Goal: Task Accomplishment & Management: Complete application form

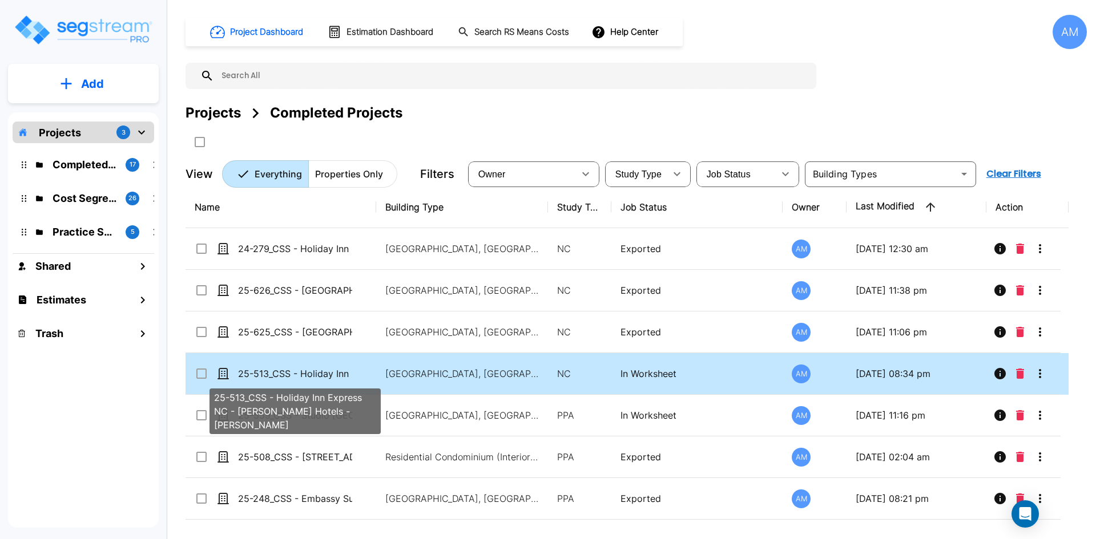
click at [310, 377] on p "25-513_CSS - Holiday Inn Express NC - [PERSON_NAME] Hotels - [PERSON_NAME]" at bounding box center [295, 374] width 114 height 14
click at [310, 375] on p "25-513_CSS - Holiday Inn Express NC - [PERSON_NAME] Hotels - [PERSON_NAME]" at bounding box center [295, 374] width 114 height 14
checkbox input "true"
click at [310, 375] on p "25-513_CSS - Holiday Inn Express NC - [PERSON_NAME] Hotels - [PERSON_NAME]" at bounding box center [295, 374] width 114 height 14
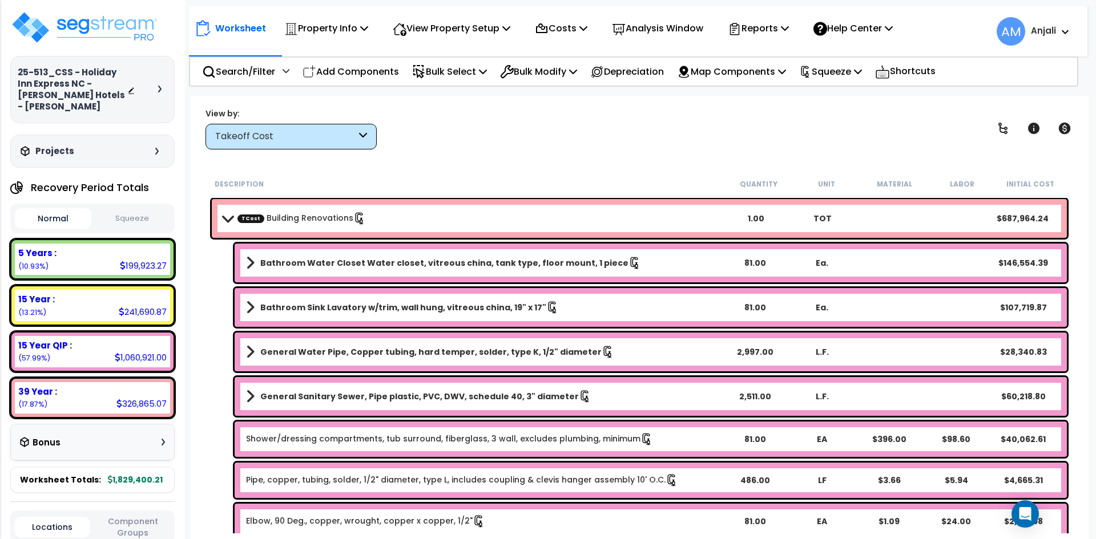
click at [127, 209] on button "Squeeze" at bounding box center [132, 219] width 76 height 20
click at [468, 33] on p "View Property Setup" at bounding box center [452, 28] width 118 height 15
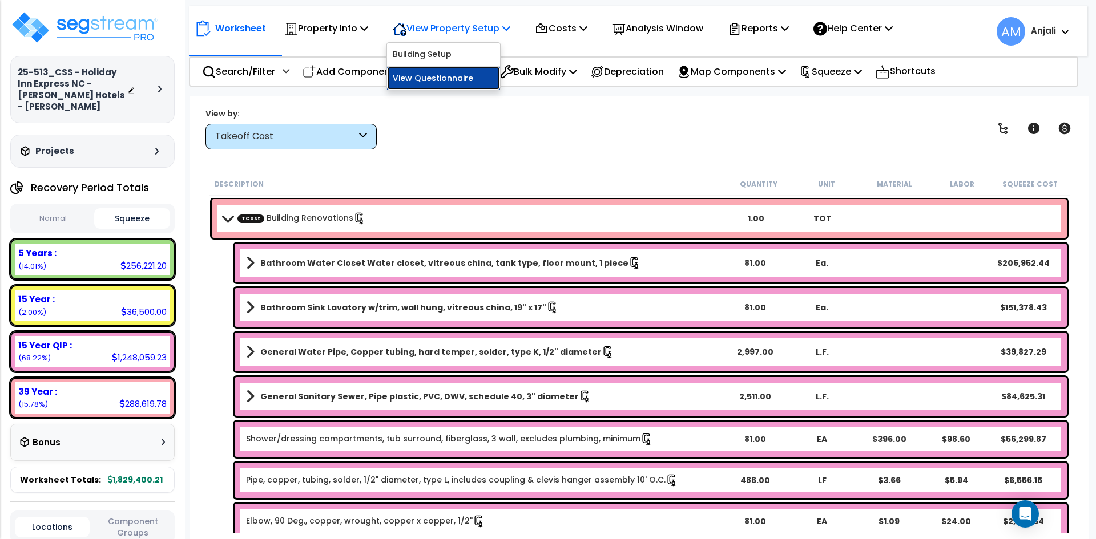
click at [461, 76] on link "View Questionnaire" at bounding box center [443, 78] width 113 height 23
click at [500, 24] on p "View Property Setup" at bounding box center [452, 28] width 118 height 15
click at [445, 72] on link "View Questionnaire" at bounding box center [443, 78] width 113 height 23
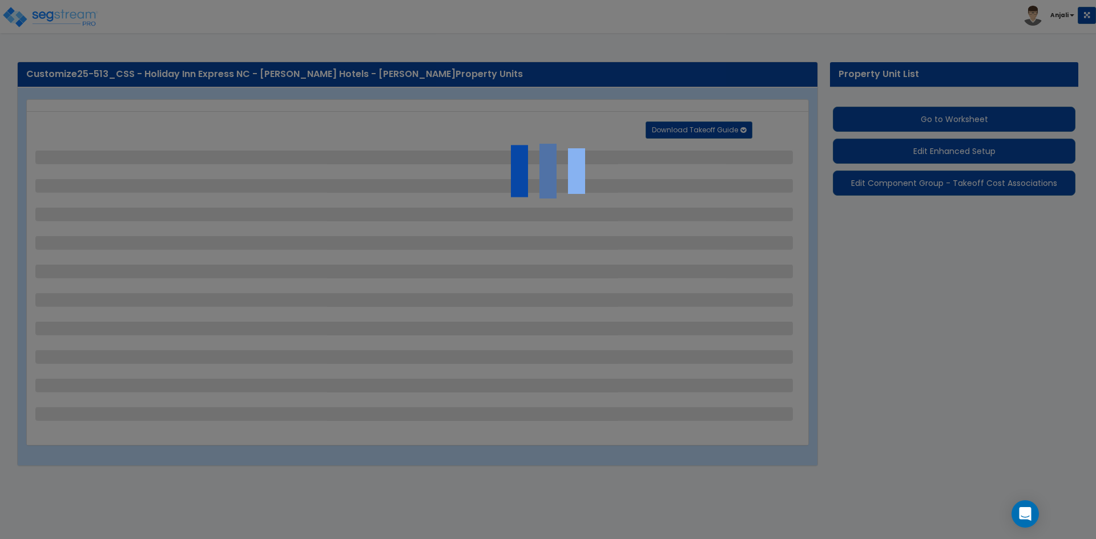
select select "2"
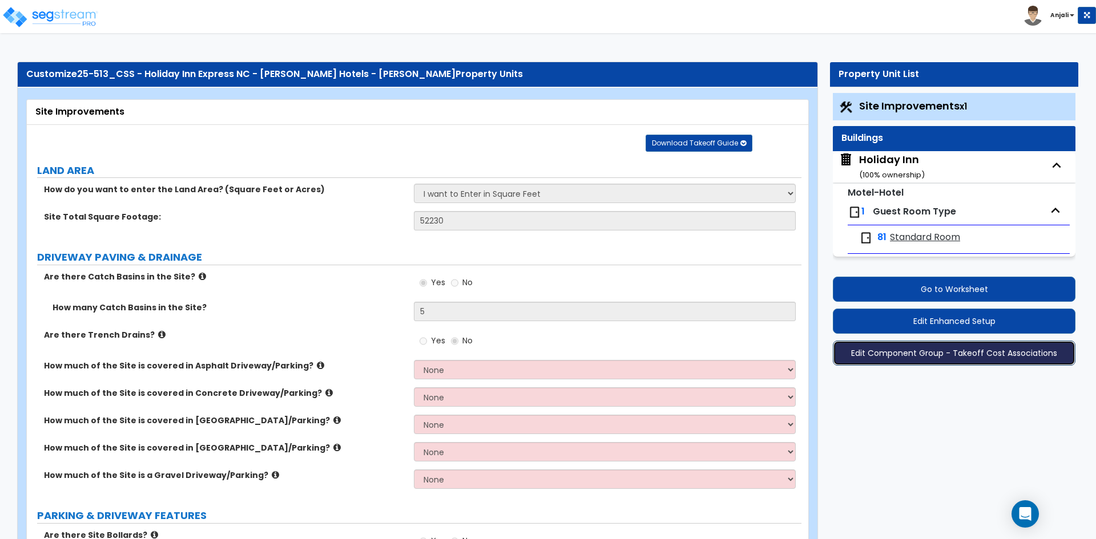
click at [939, 353] on button "Edit Component Group - Takeoff Cost Associations" at bounding box center [954, 353] width 243 height 25
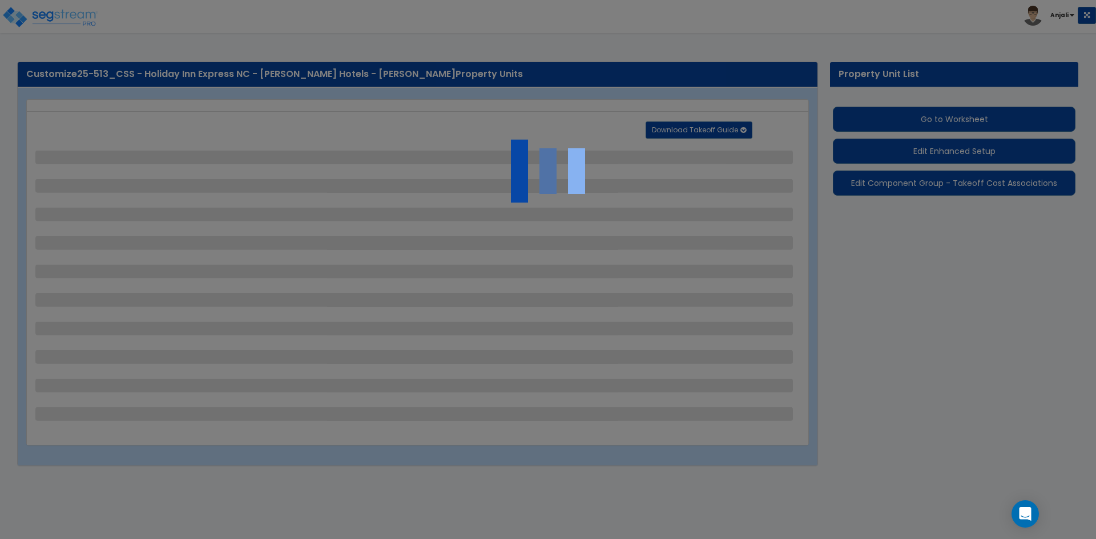
select select "2"
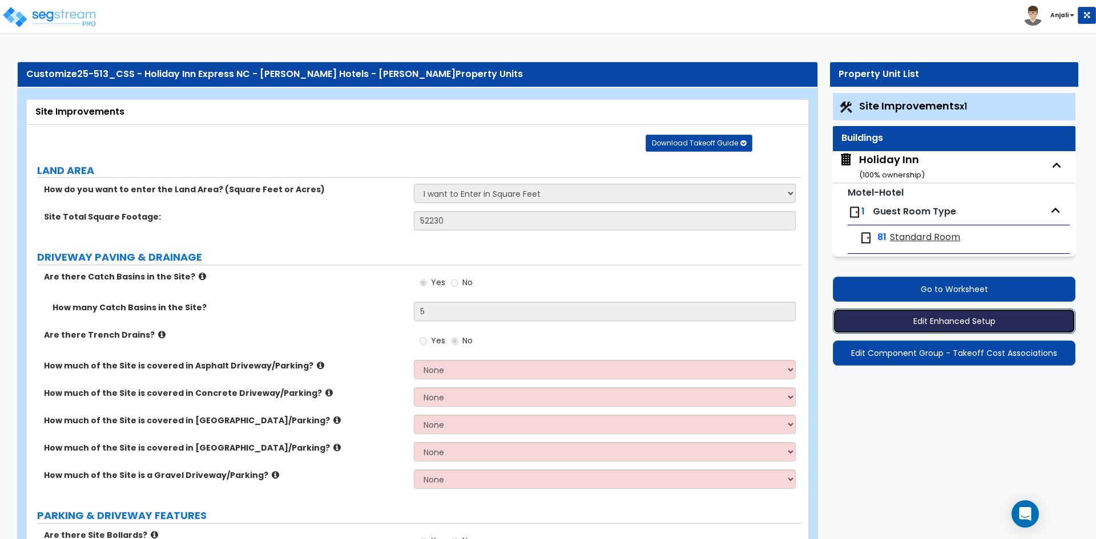
click at [980, 318] on button "Edit Enhanced Setup" at bounding box center [954, 321] width 243 height 25
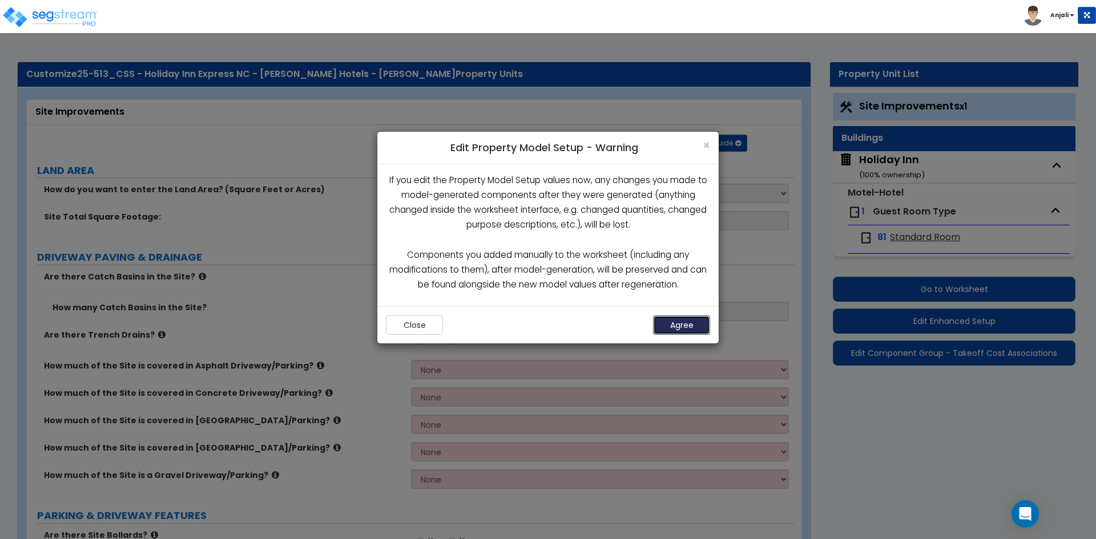
click at [701, 318] on button "Agree" at bounding box center [681, 325] width 57 height 19
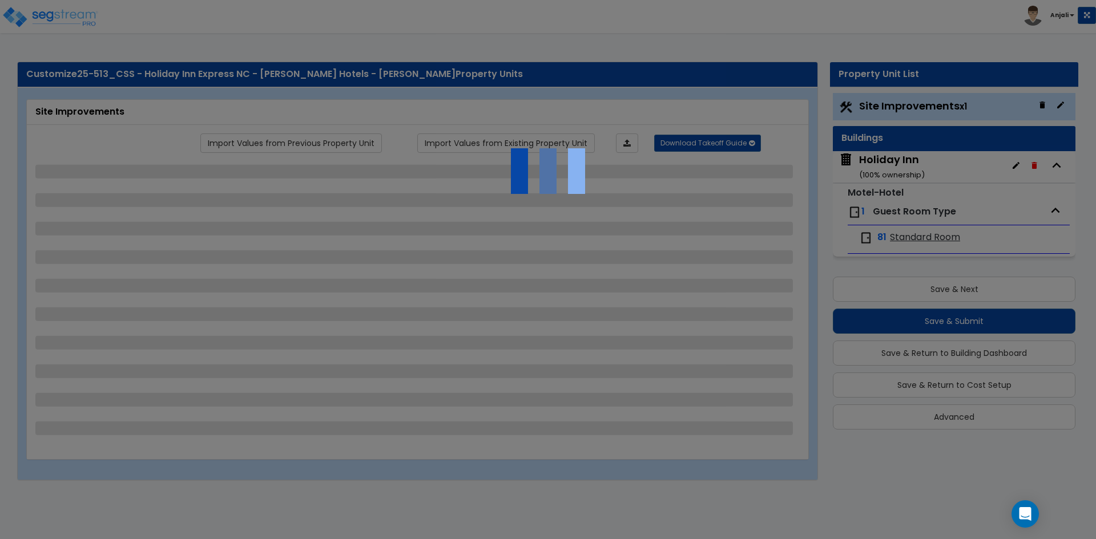
select select "2"
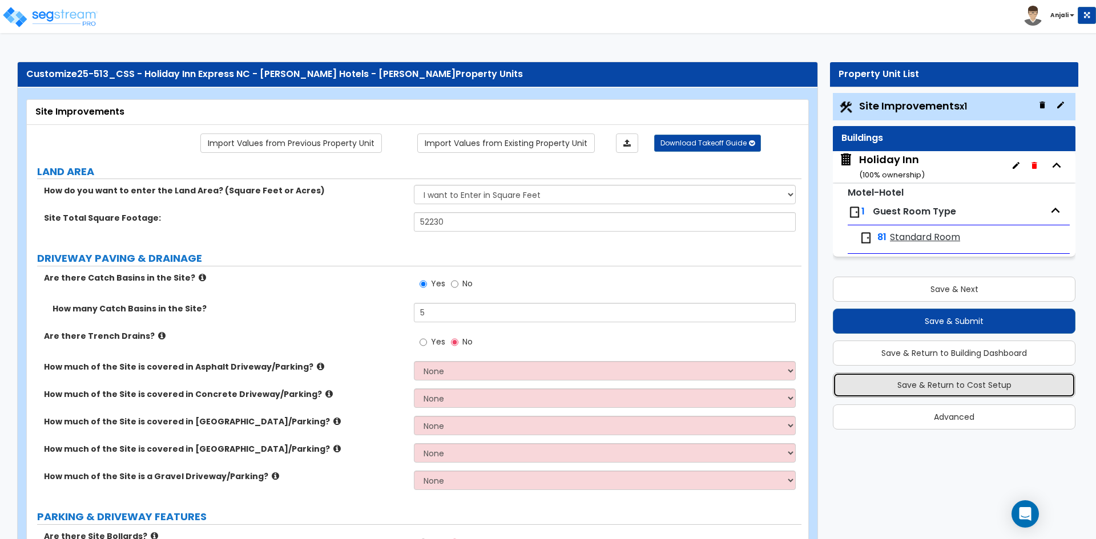
click at [971, 385] on button "Save & Return to Cost Setup" at bounding box center [954, 385] width 243 height 25
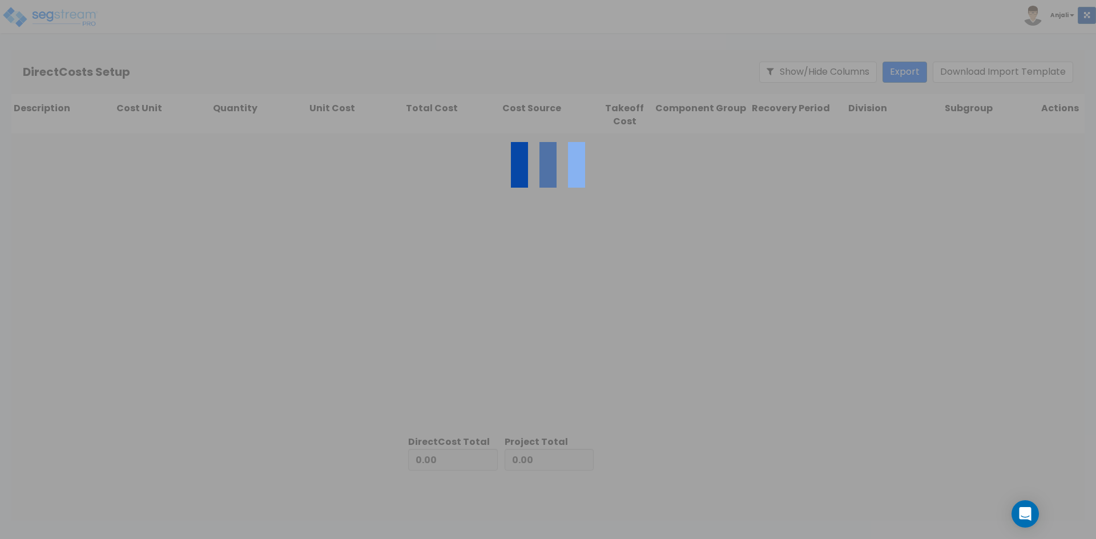
type input "1,829,400.21"
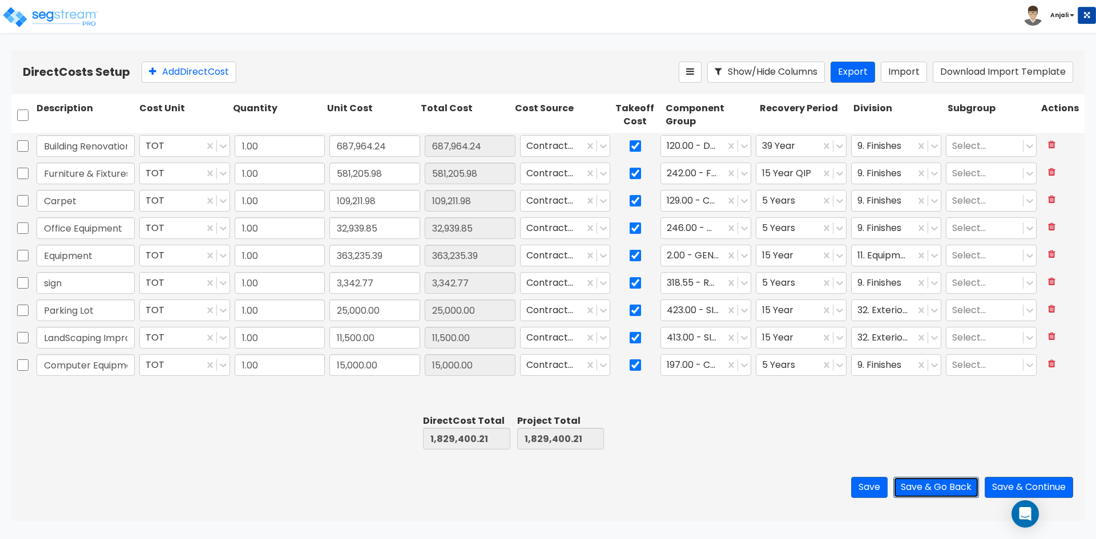
click at [924, 483] on button "Save & Go Back" at bounding box center [936, 487] width 86 height 21
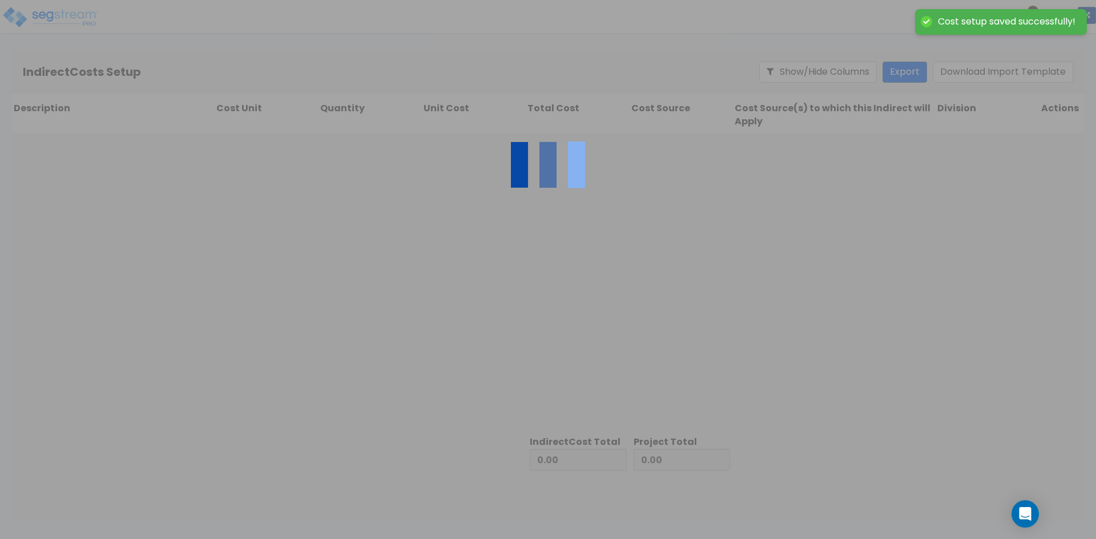
type input "1,829,400.21"
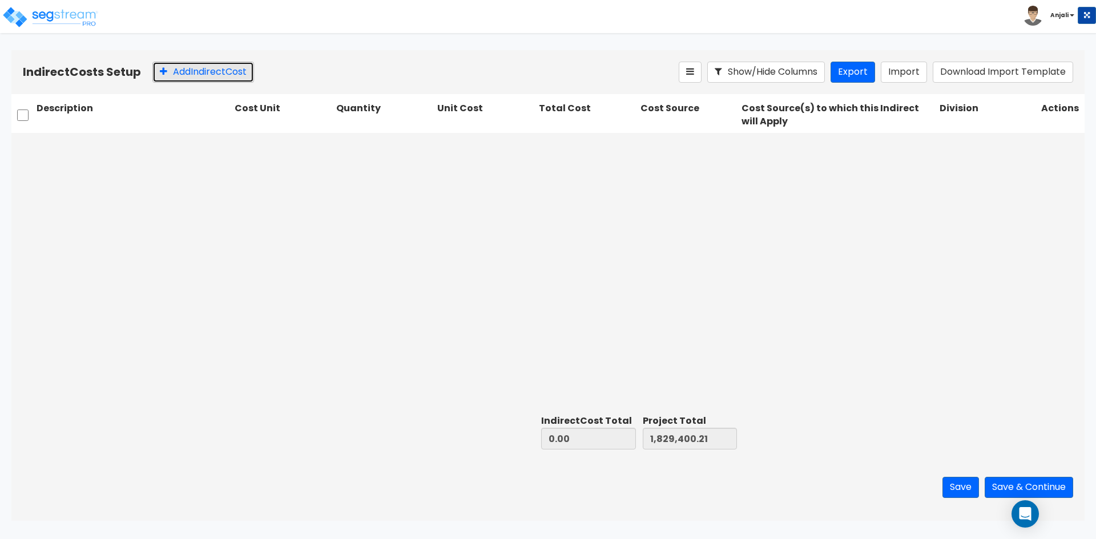
click at [197, 77] on button "Add Indirect Cost" at bounding box center [203, 72] width 102 height 21
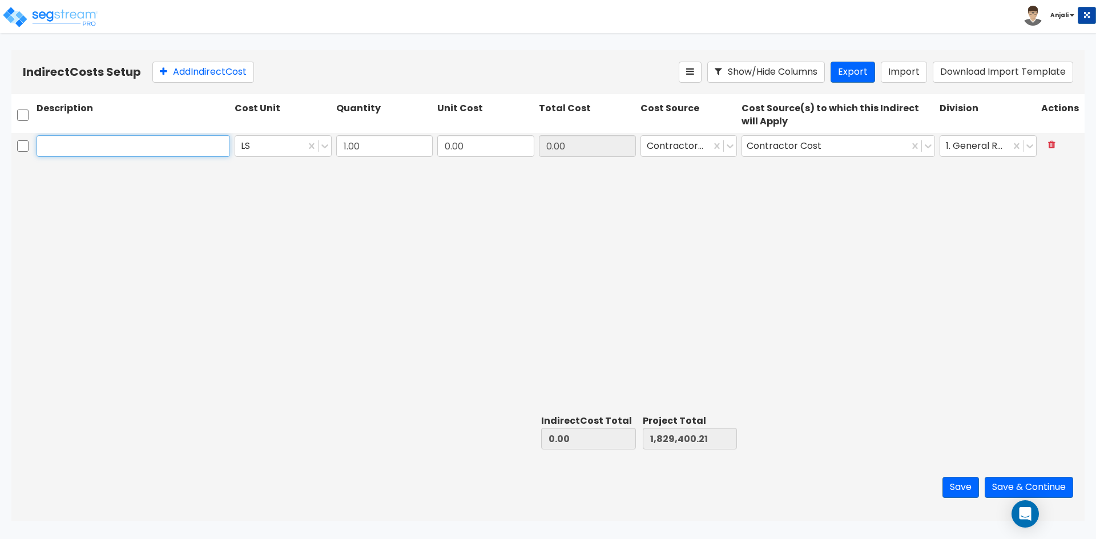
click at [62, 146] on input "text" at bounding box center [133, 146] width 193 height 22
drag, startPoint x: 98, startPoint y: 152, endPoint x: 62, endPoint y: 152, distance: 36.0
click at [62, 152] on input "Soft cOST" at bounding box center [133, 146] width 193 height 22
type input "SoftCost"
click at [324, 154] on div at bounding box center [318, 146] width 26 height 21
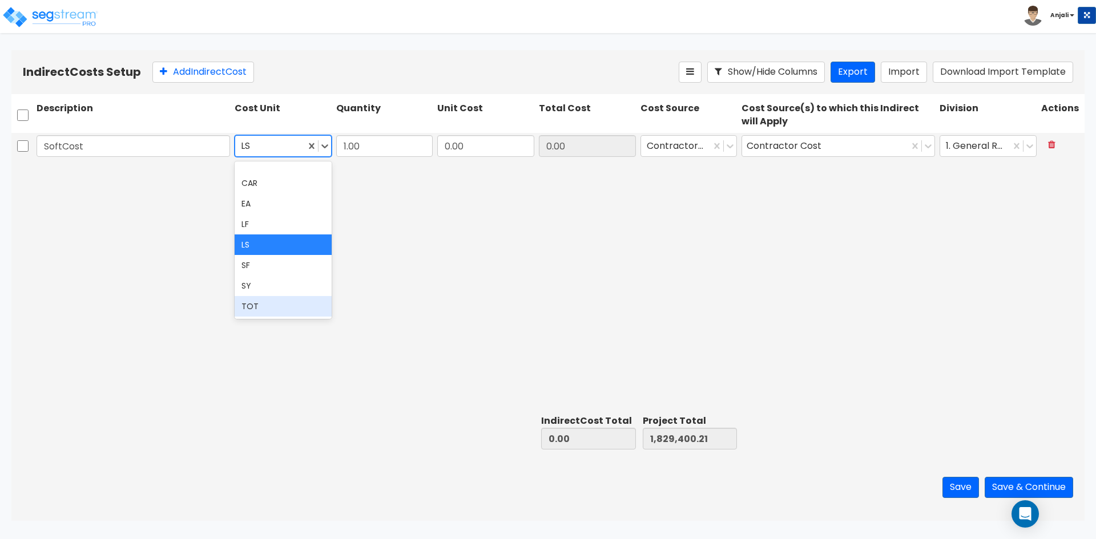
click at [265, 302] on div "TOT" at bounding box center [283, 306] width 97 height 21
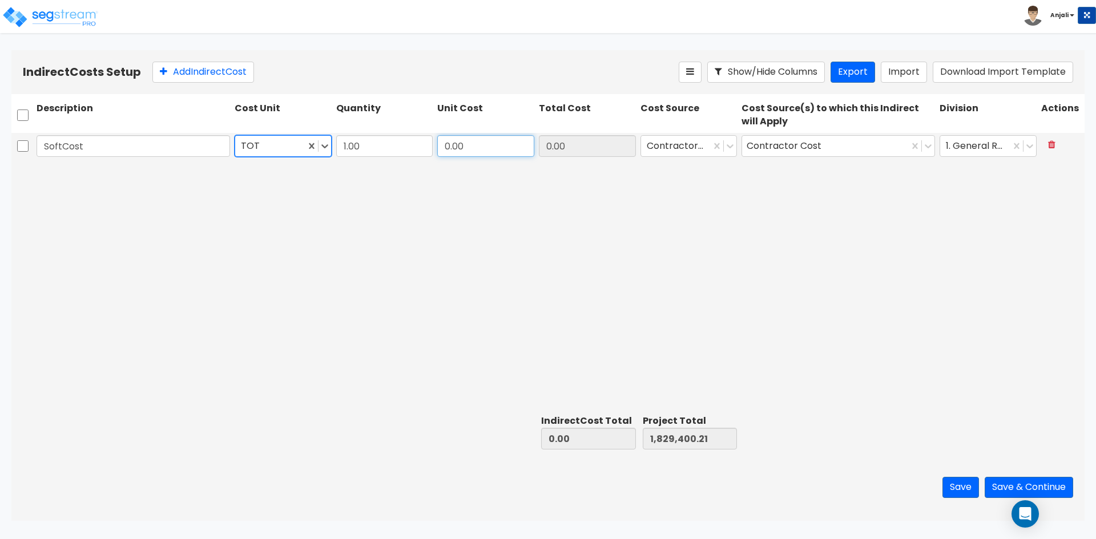
click at [463, 151] on input "0.00" at bounding box center [485, 146] width 97 height 22
type input "74,809.4"
type input "74,809.40"
type input "1,904,209.61"
type input "74,809.40"
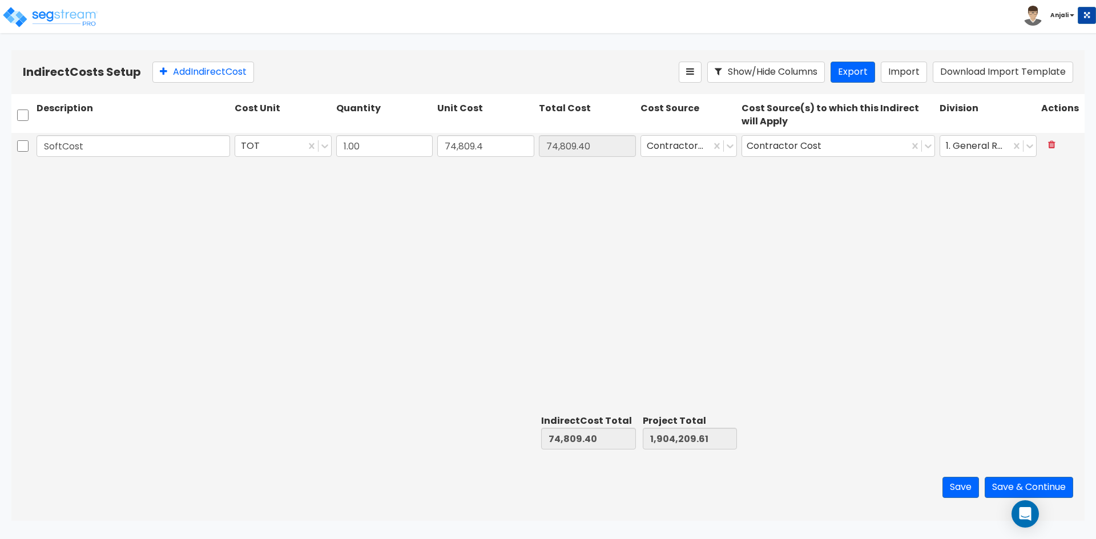
click at [467, 196] on div "SoftCost TOT 1.00 74,809.4 74,809.40 Contractor Cost Contractor Cost 1. General…" at bounding box center [547, 271] width 1073 height 277
click at [1004, 481] on button "Save & Continue" at bounding box center [1028, 487] width 88 height 21
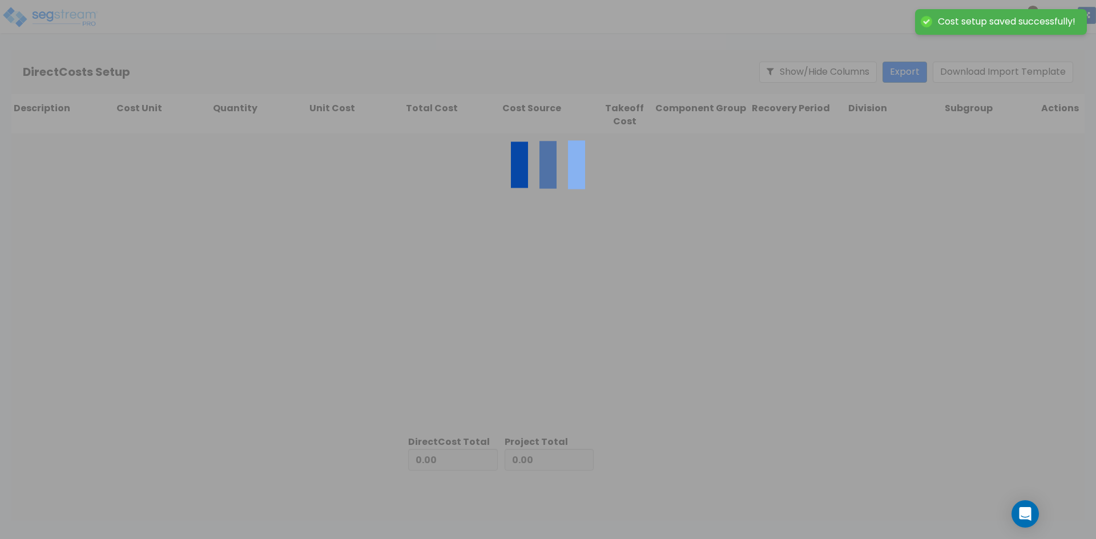
type input "74,809.40"
type input "1,829,400.21"
type input "1,904,209.61"
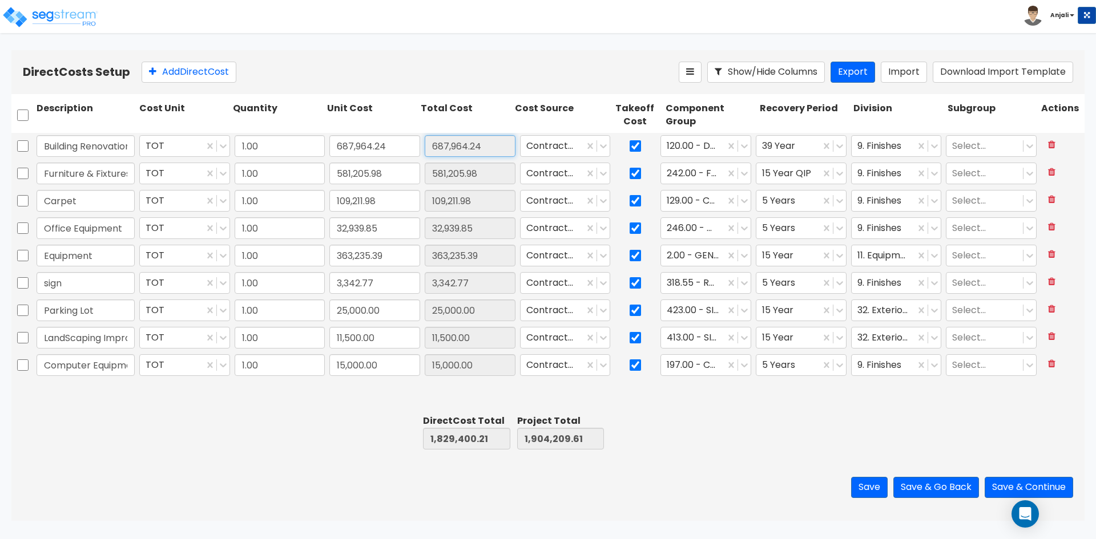
click at [479, 146] on input "687,964.24" at bounding box center [470, 146] width 91 height 22
drag, startPoint x: 486, startPoint y: 146, endPoint x: 420, endPoint y: 150, distance: 66.3
click at [420, 150] on div "Building Renovations TOT 1.00 687,964.24 687,964.24 Contractor Cost 120.00 - DE…" at bounding box center [547, 146] width 1073 height 26
click at [389, 147] on input "687,964.24" at bounding box center [374, 146] width 91 height 22
type input "613,154.84"
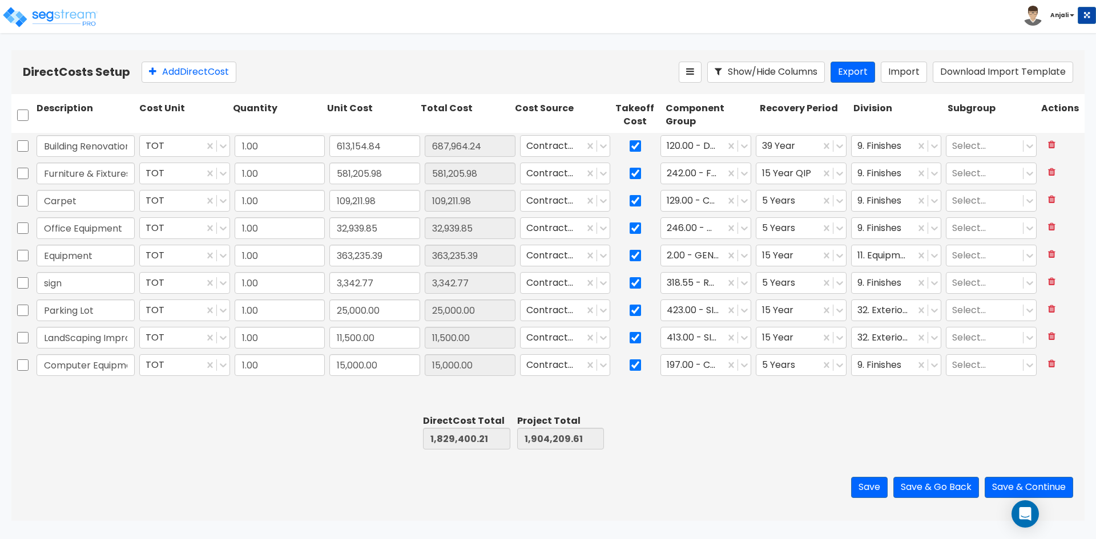
type input "1,754,590.81"
type input "1,829,400.21"
type input "613,154.84"
click at [356, 434] on div at bounding box center [372, 432] width 94 height 39
click at [1008, 487] on button "Save & Continue" at bounding box center [1028, 487] width 88 height 21
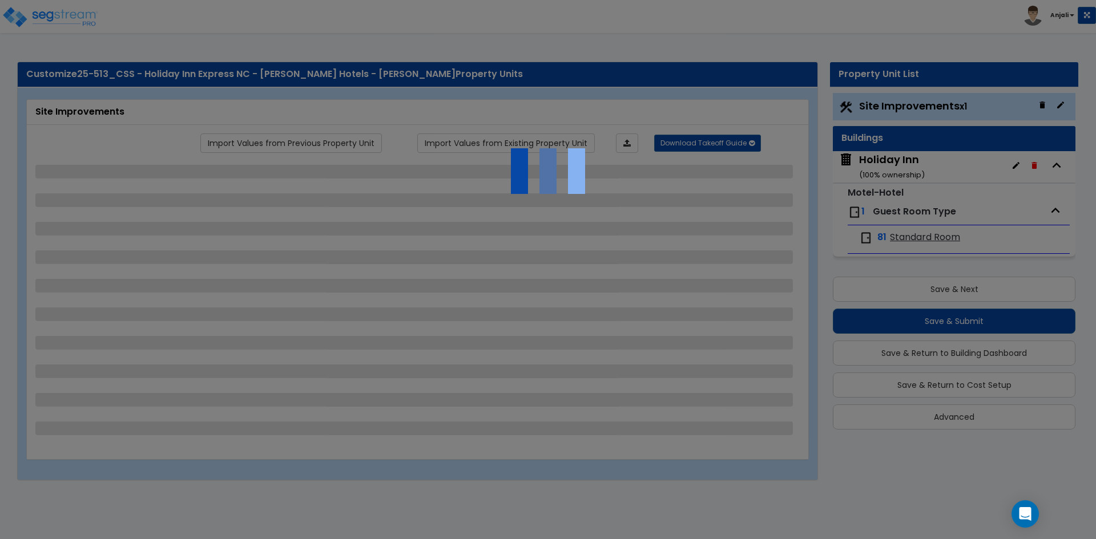
select select "2"
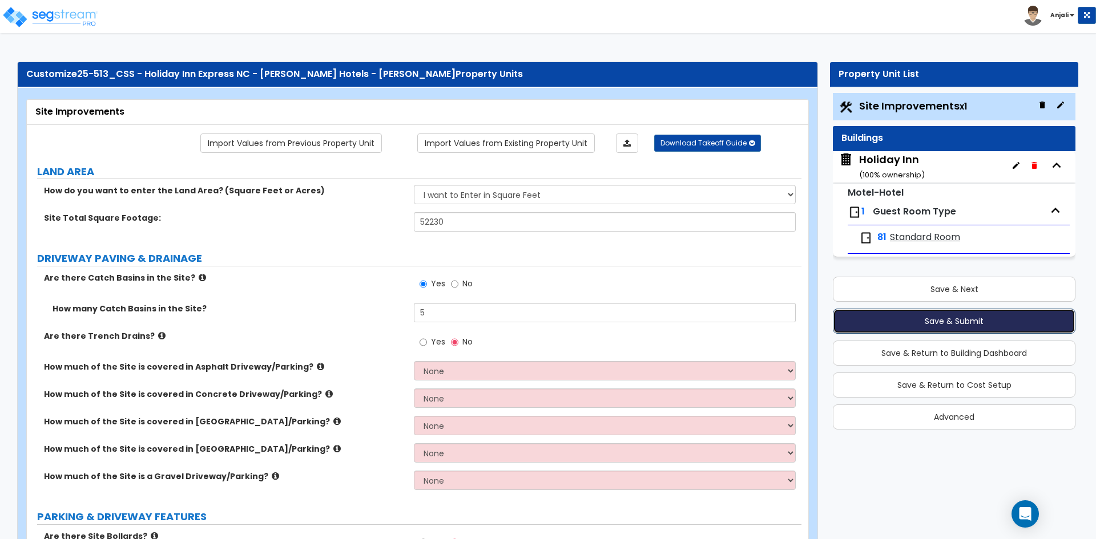
click at [930, 327] on button "Save & Submit" at bounding box center [954, 321] width 243 height 25
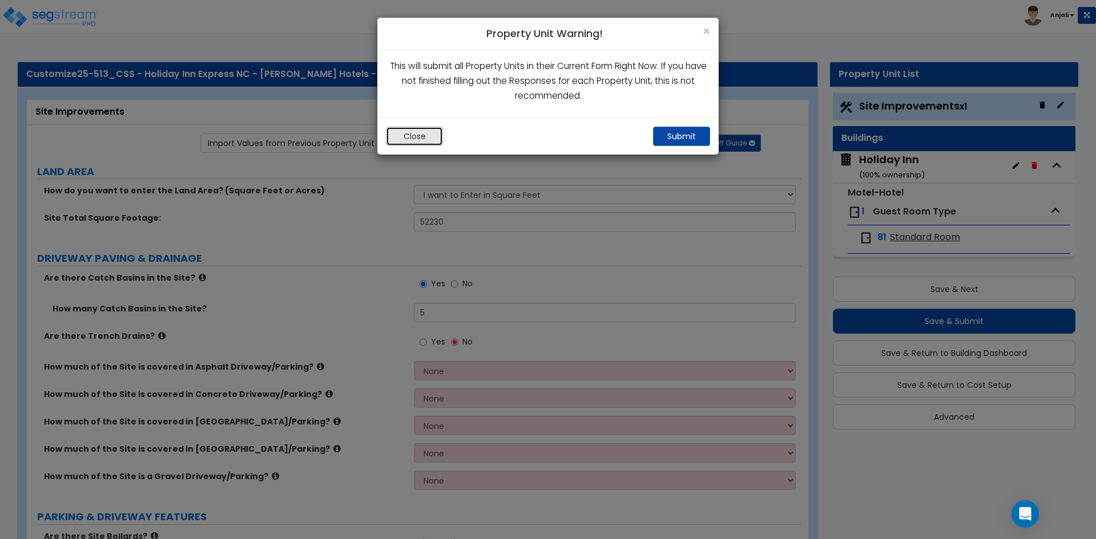
click at [416, 139] on button "Close" at bounding box center [414, 136] width 57 height 19
